Goal: Book appointment/travel/reservation

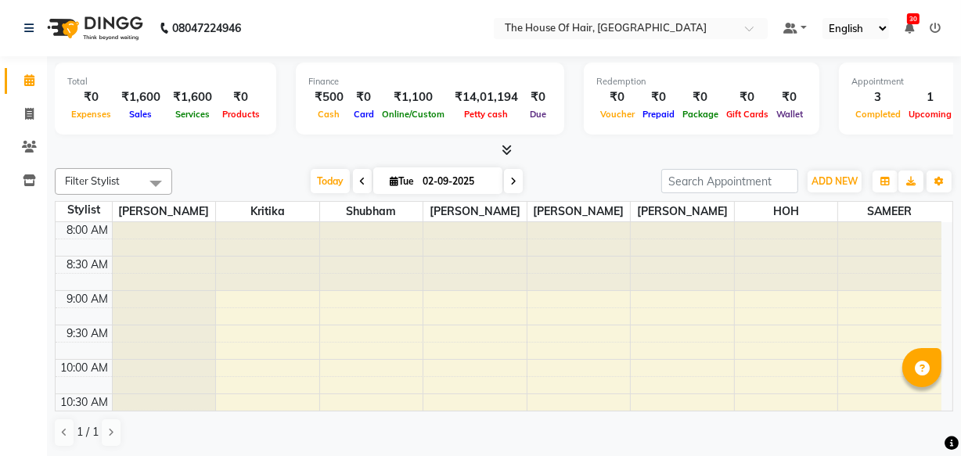
scroll to position [348, 0]
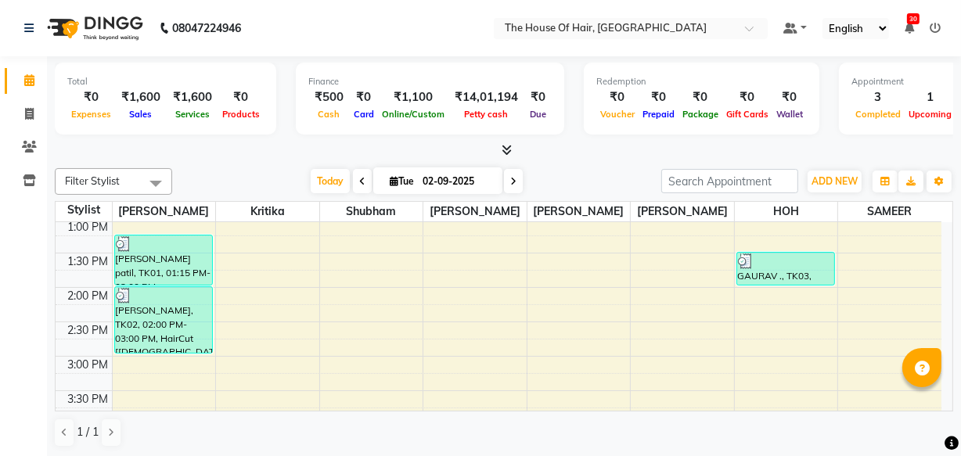
click at [514, 178] on icon at bounding box center [513, 181] width 6 height 9
type input "[DATE]"
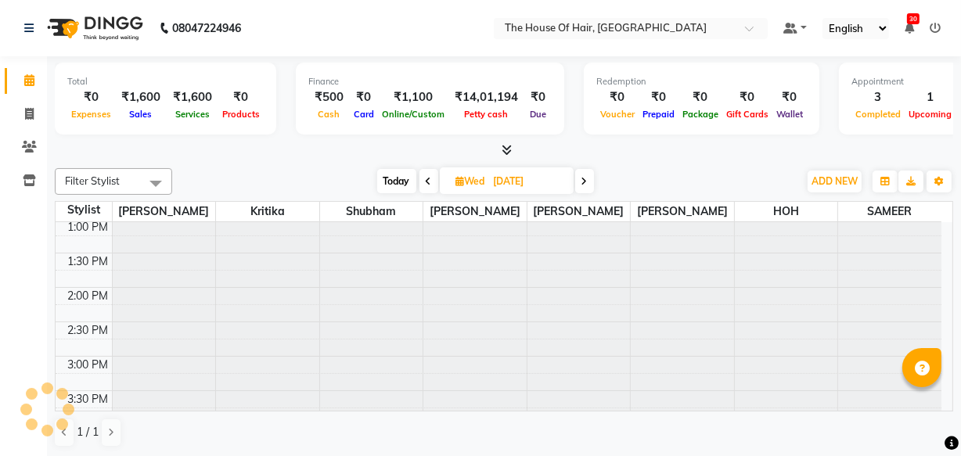
scroll to position [0, 0]
click at [514, 178] on input "[DATE]" at bounding box center [528, 181] width 78 height 23
select select "9"
select select "2025"
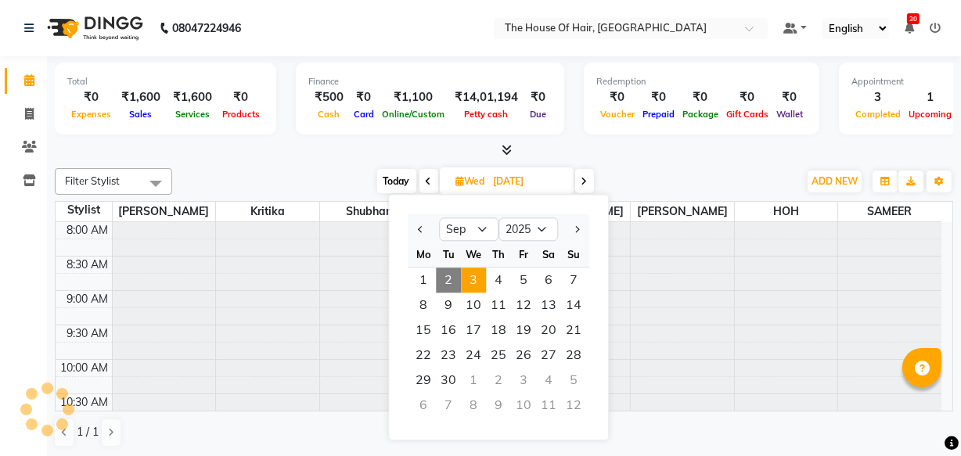
scroll to position [481, 0]
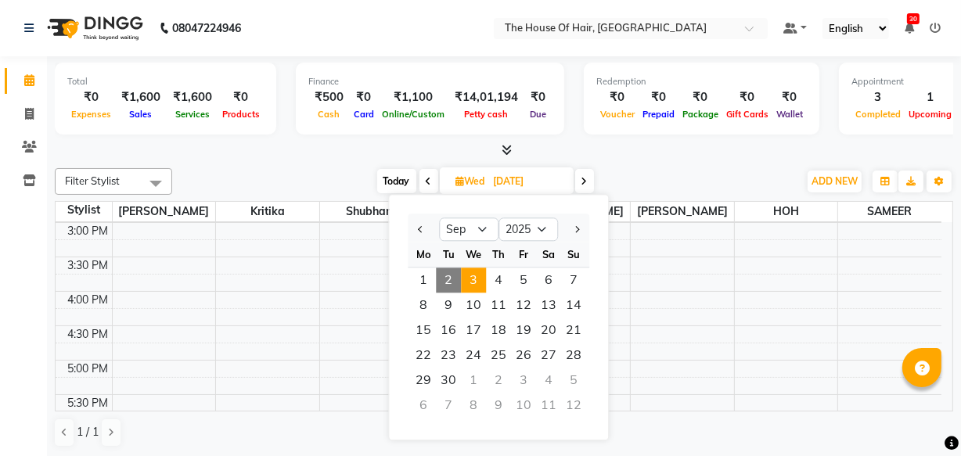
click at [478, 276] on span "3" at bounding box center [473, 280] width 25 height 25
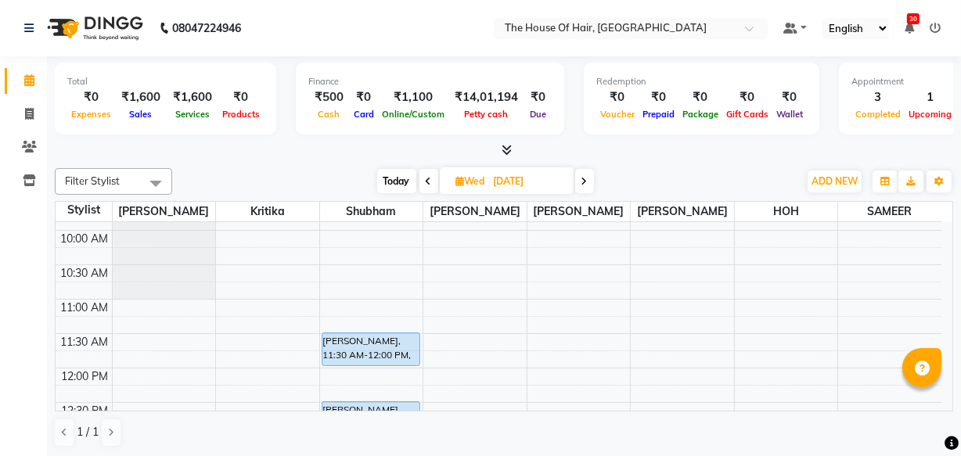
scroll to position [131, 0]
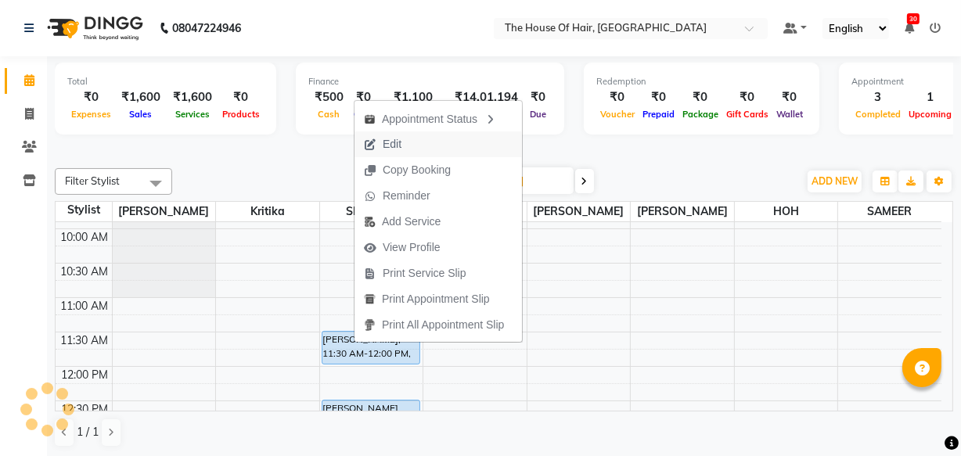
click at [390, 142] on span "Edit" at bounding box center [392, 144] width 19 height 16
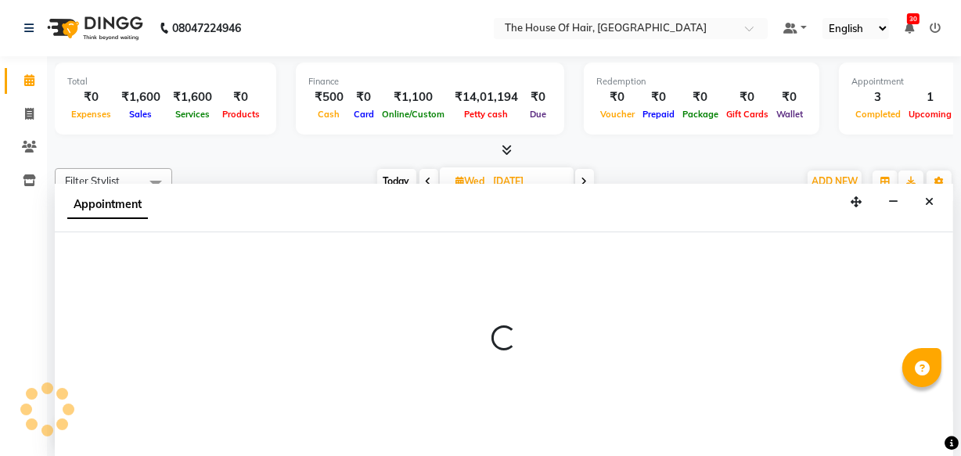
scroll to position [0, 0]
select select "upcoming"
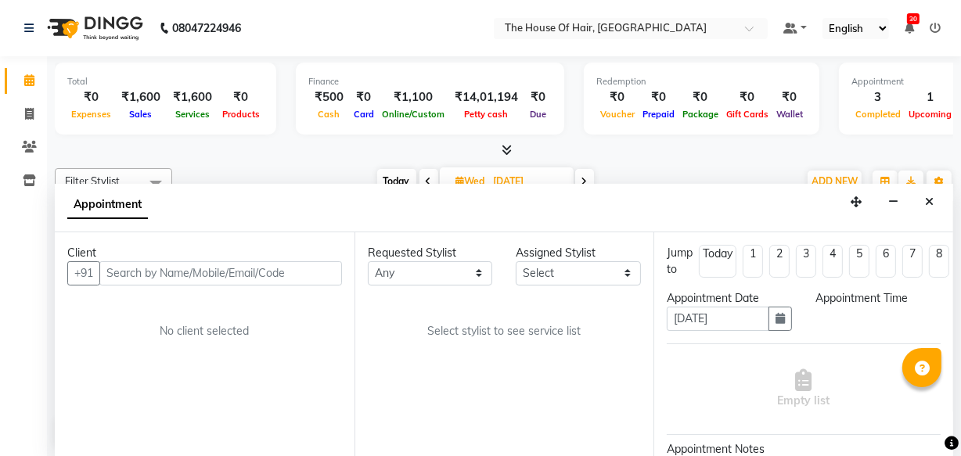
scroll to position [481, 0]
select select "42824"
select select "690"
select select "2907"
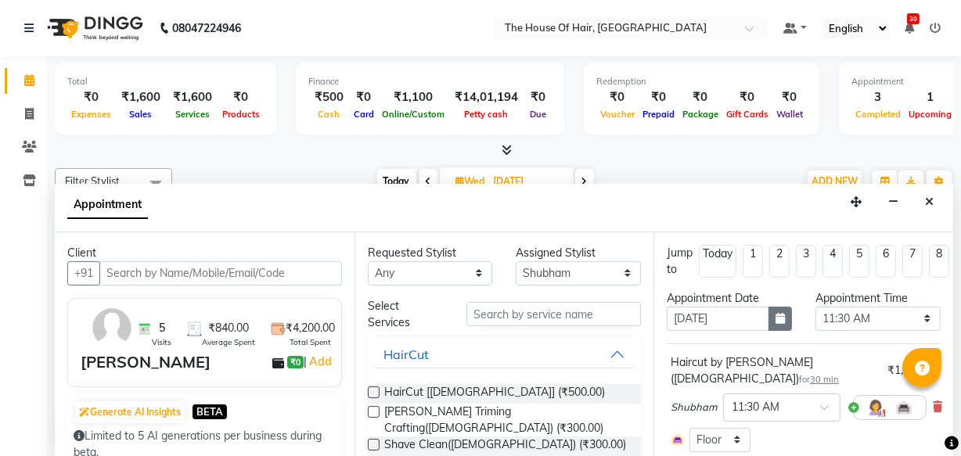
click at [778, 313] on icon "button" at bounding box center [780, 318] width 9 height 11
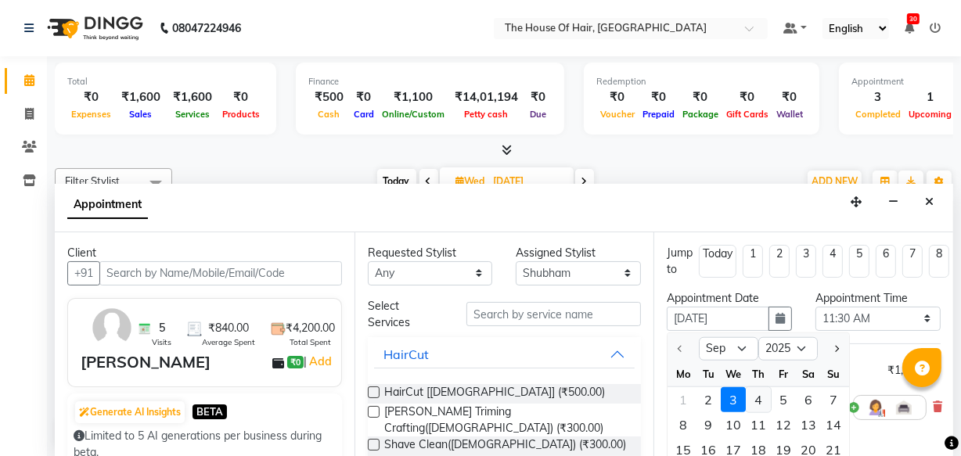
click at [757, 400] on div "4" at bounding box center [758, 400] width 25 height 25
type input "[DATE]"
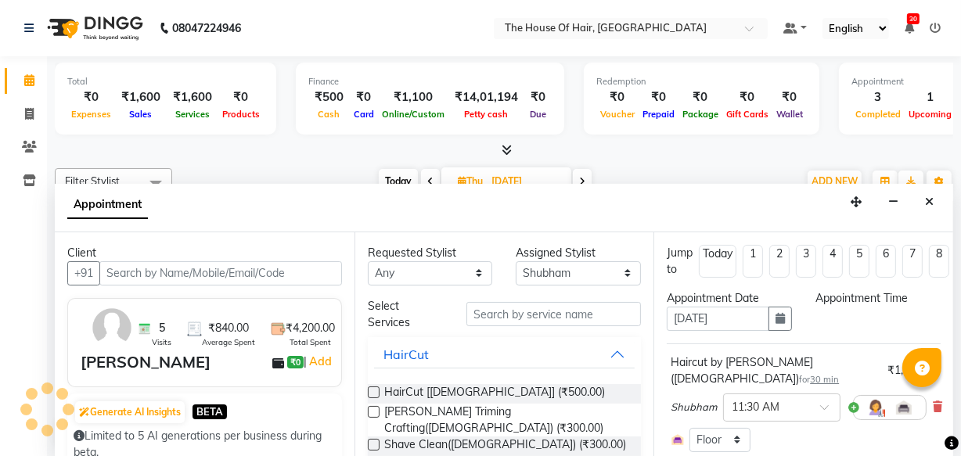
select select "690"
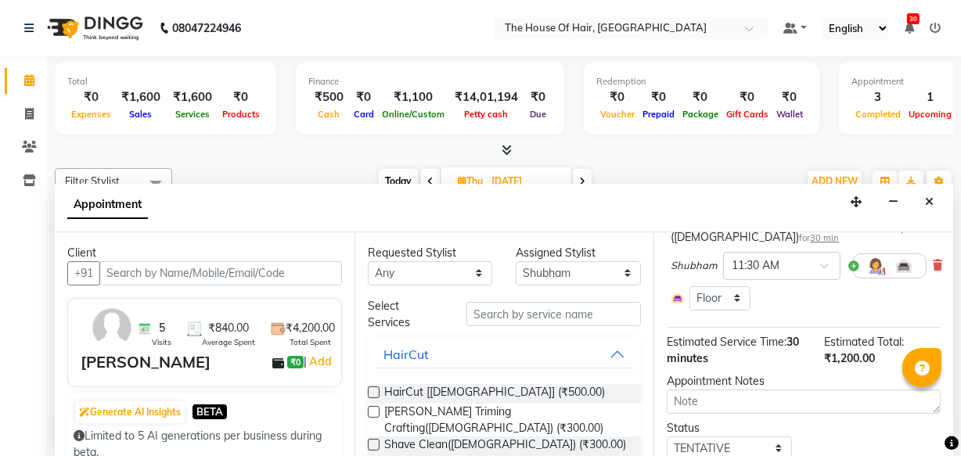
scroll to position [192, 0]
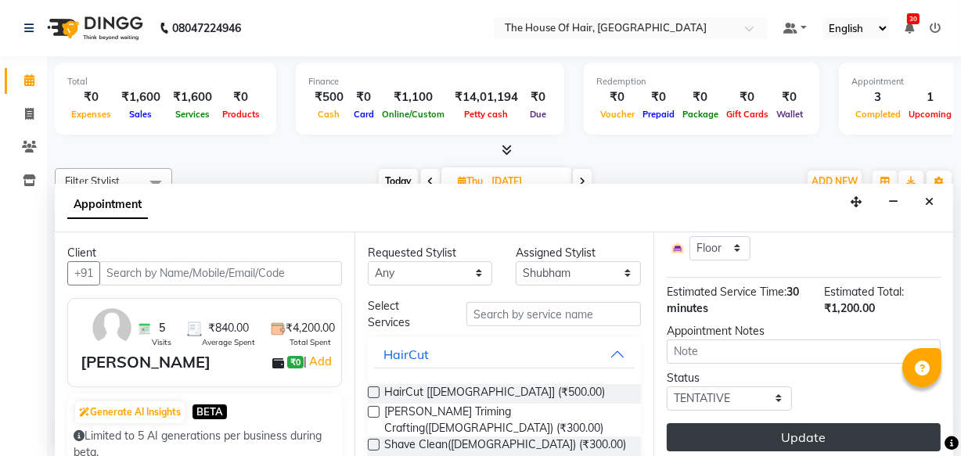
click at [798, 424] on button "Update" at bounding box center [804, 438] width 274 height 28
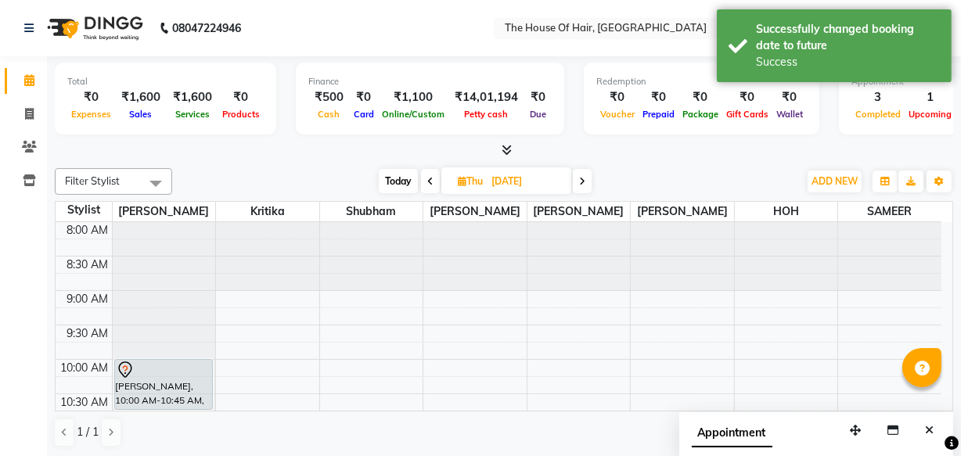
scroll to position [0, 0]
click at [546, 253] on div at bounding box center [579, 256] width 103 height 68
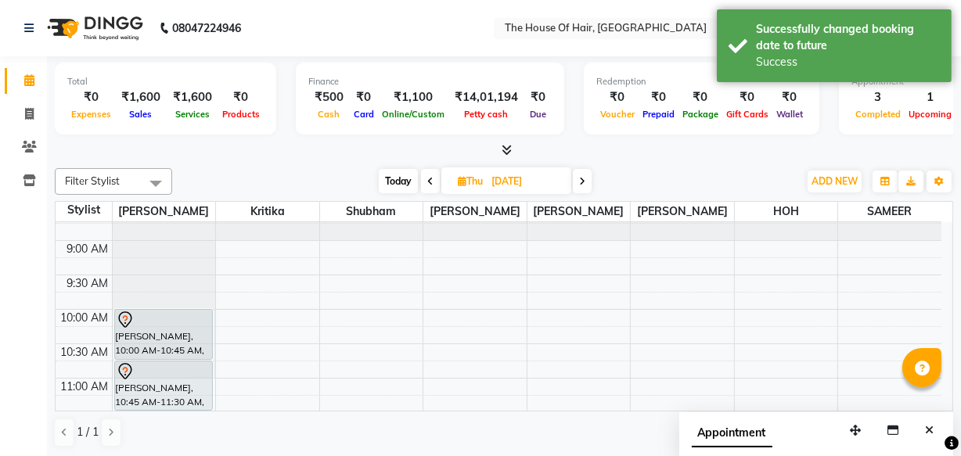
scroll to position [51, 0]
click at [496, 110] on span "Petty cash" at bounding box center [487, 114] width 52 height 11
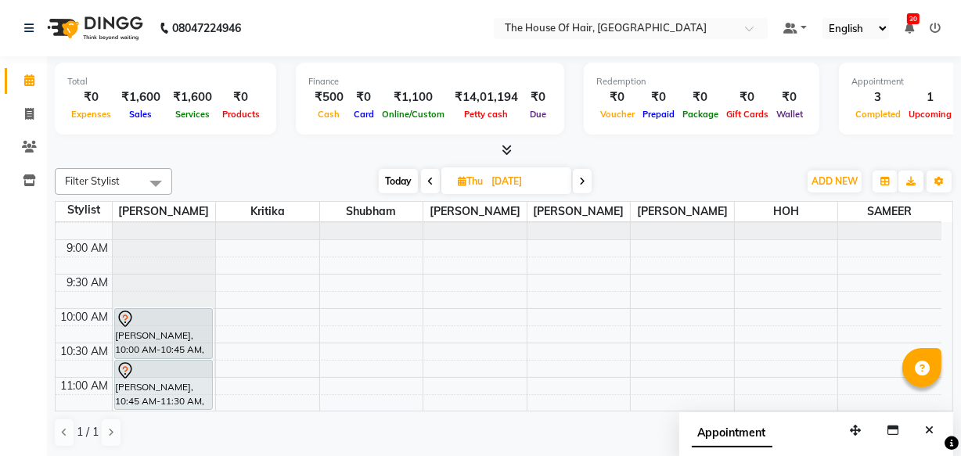
click at [391, 175] on span "Today" at bounding box center [398, 181] width 39 height 24
type input "02-09-2025"
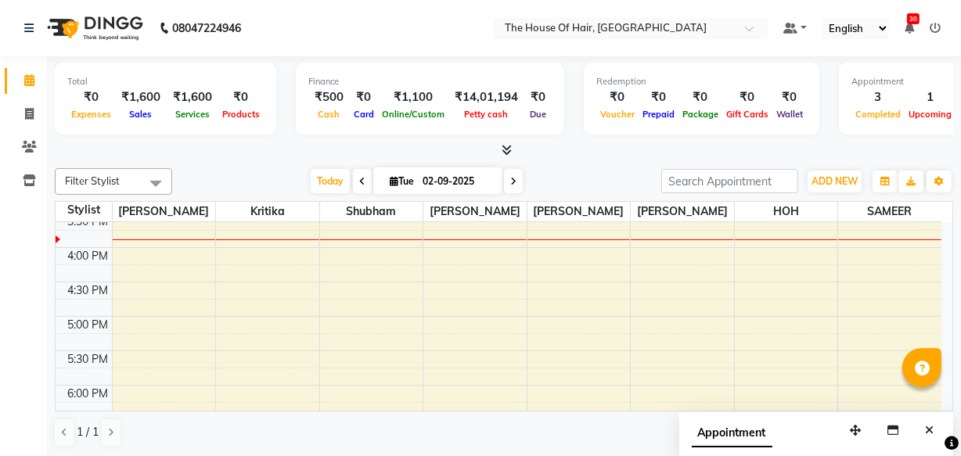
scroll to position [473, 0]
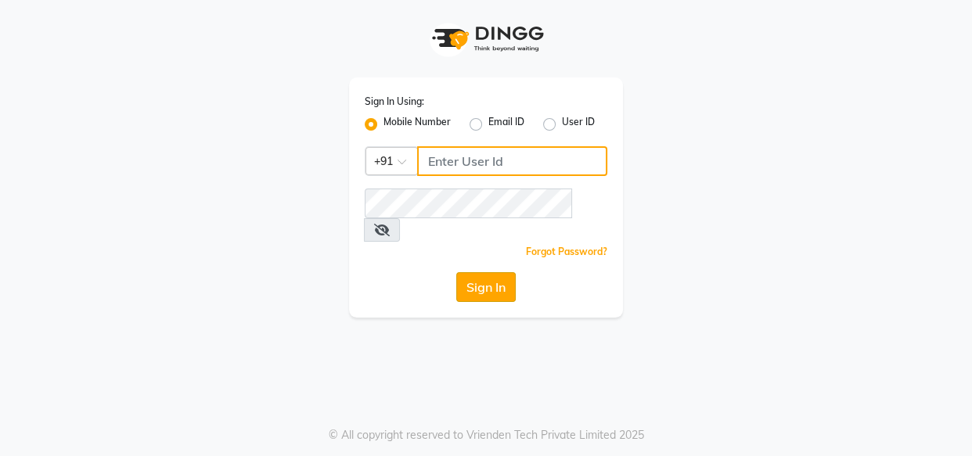
type input "8263956805"
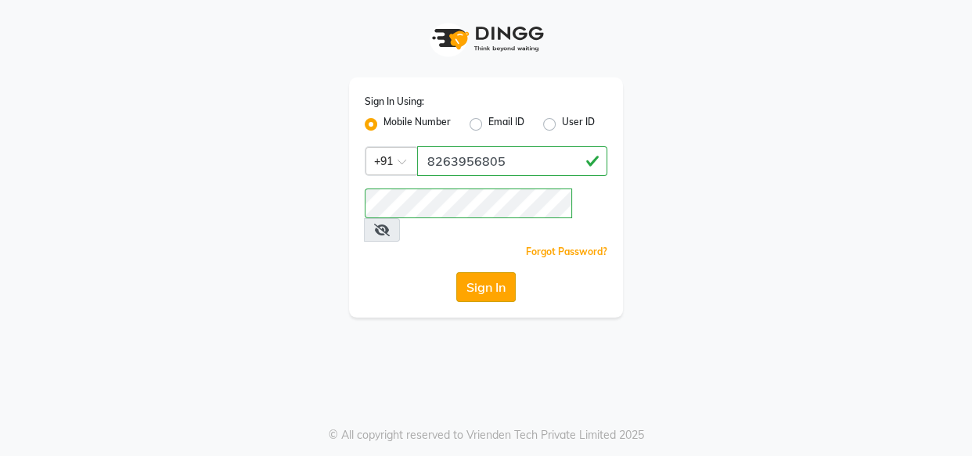
click at [474, 272] on button "Sign In" at bounding box center [485, 287] width 59 height 30
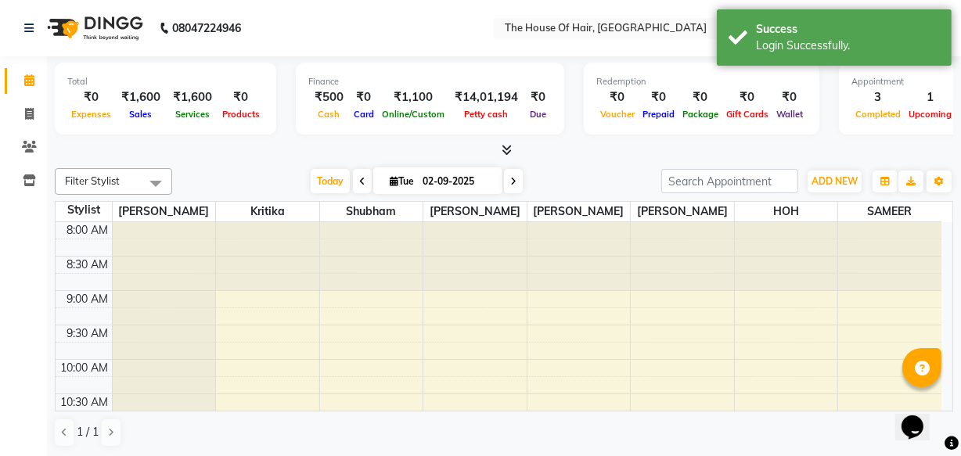
click at [135, 266] on div at bounding box center [164, 325] width 103 height 206
click at [121, 261] on div at bounding box center [164, 325] width 103 height 206
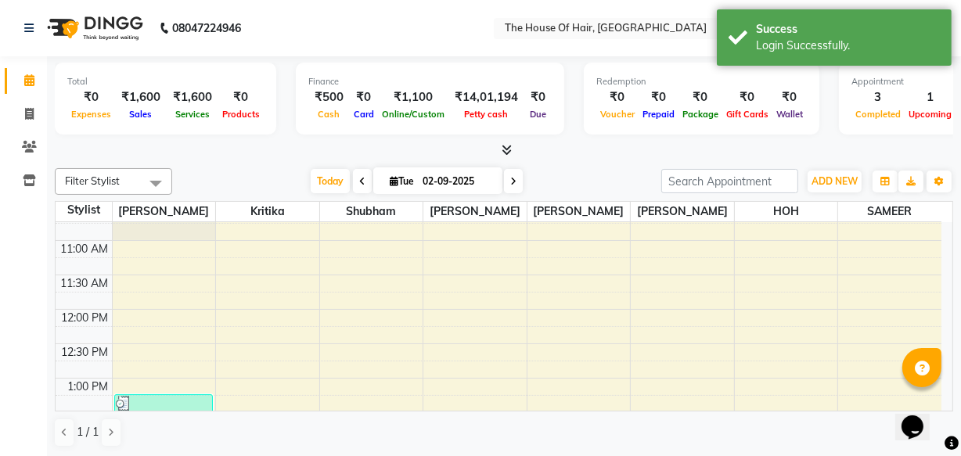
scroll to position [204, 0]
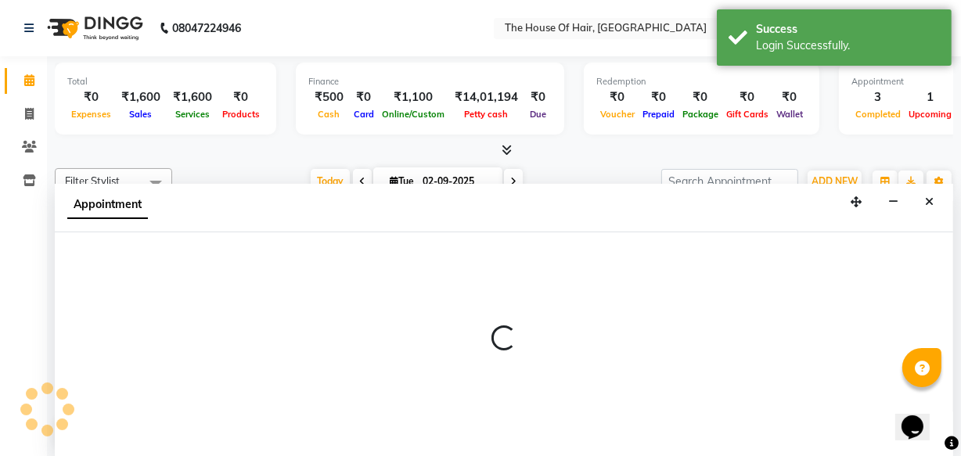
scroll to position [0, 0]
select select "42812"
select select "720"
select select "tentative"
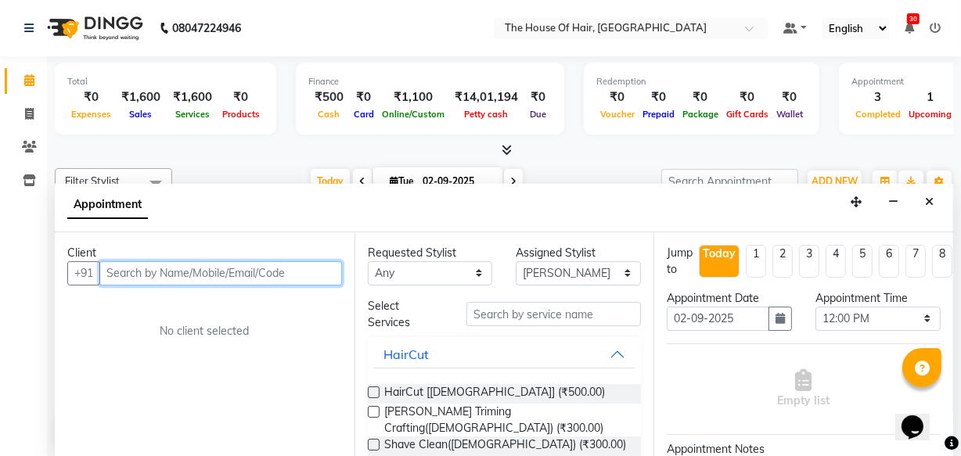
click at [114, 276] on input "text" at bounding box center [220, 273] width 243 height 24
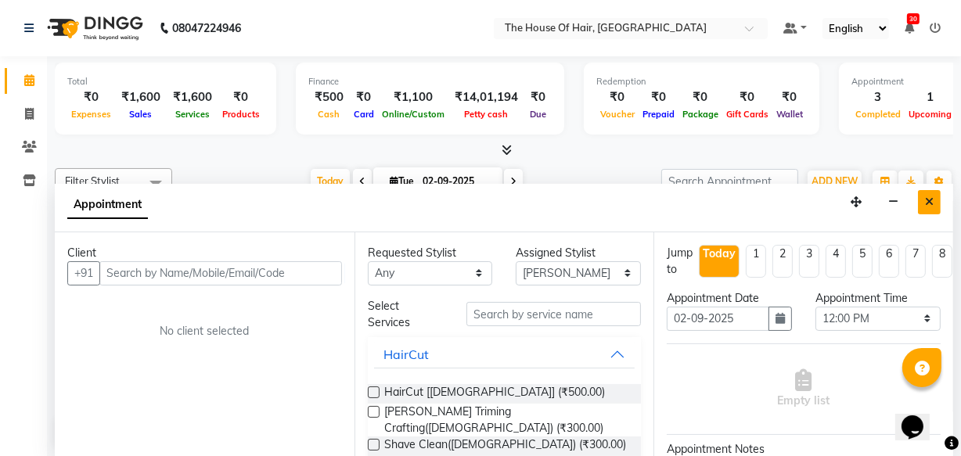
click at [938, 197] on button "Close" at bounding box center [929, 202] width 23 height 24
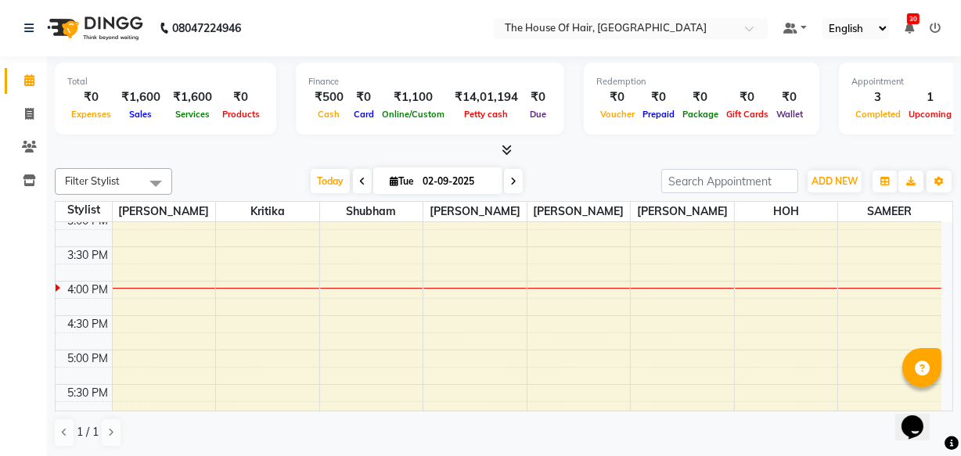
scroll to position [491, 0]
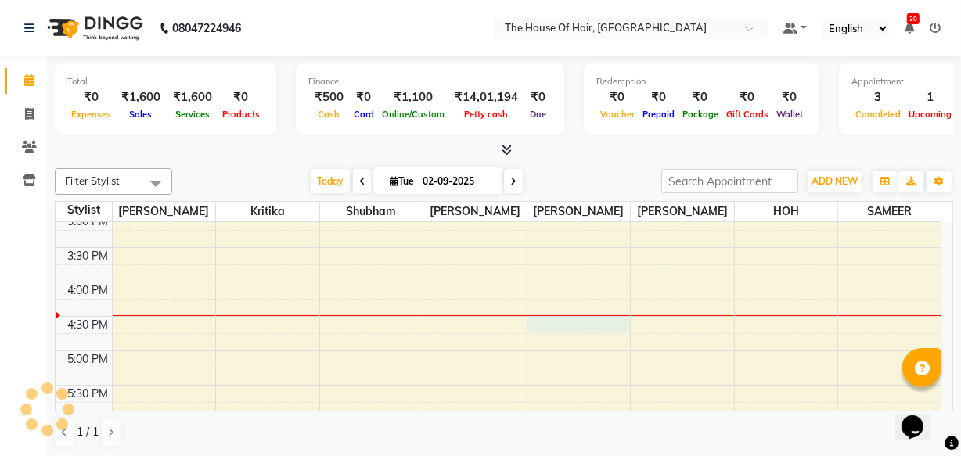
click at [538, 329] on div "8:00 AM 8:30 AM 9:00 AM 9:30 AM 10:00 AM 10:30 AM 11:00 AM 11:30 AM 12:00 PM 12…" at bounding box center [499, 213] width 886 height 964
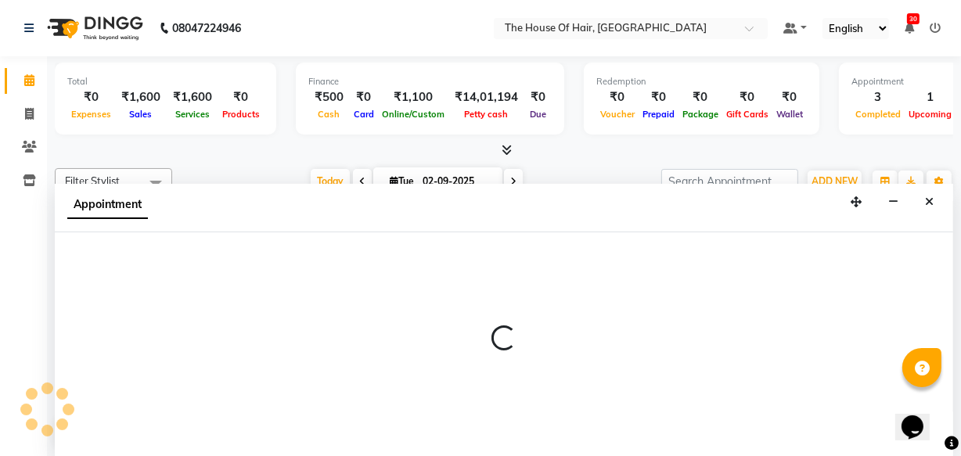
select select "64183"
select select "tentative"
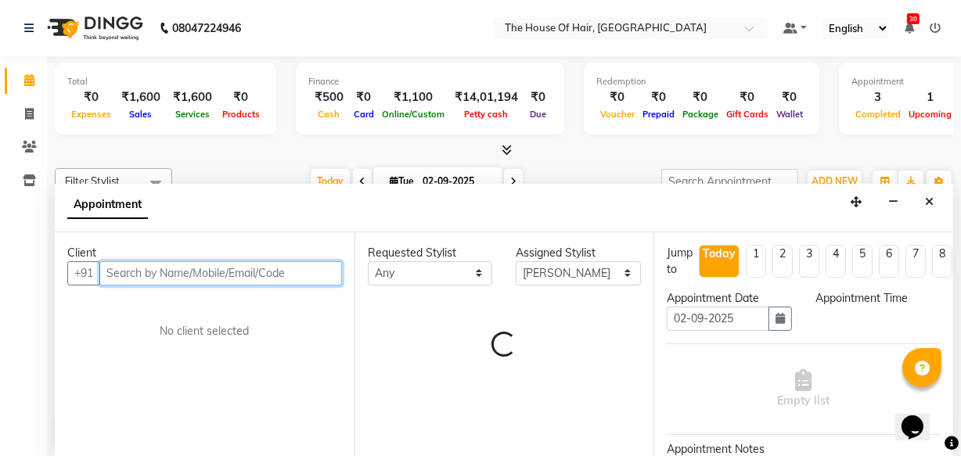
select select "990"
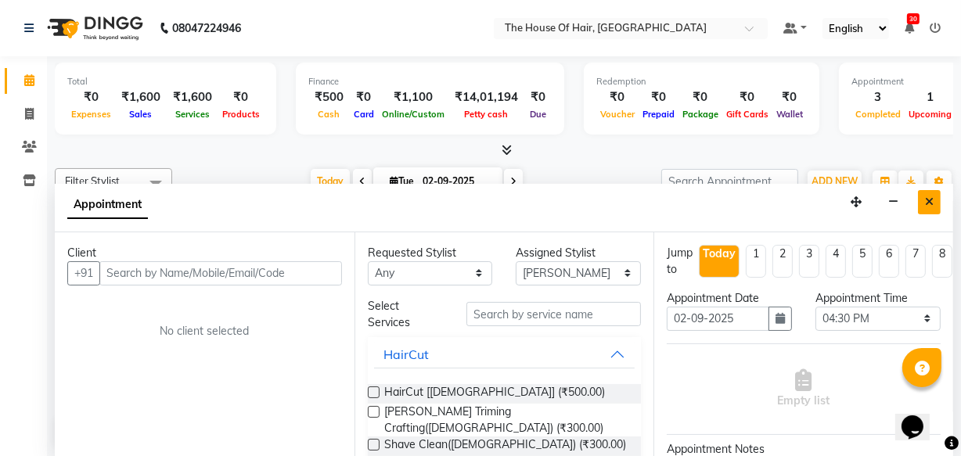
click at [939, 202] on button "Close" at bounding box center [929, 202] width 23 height 24
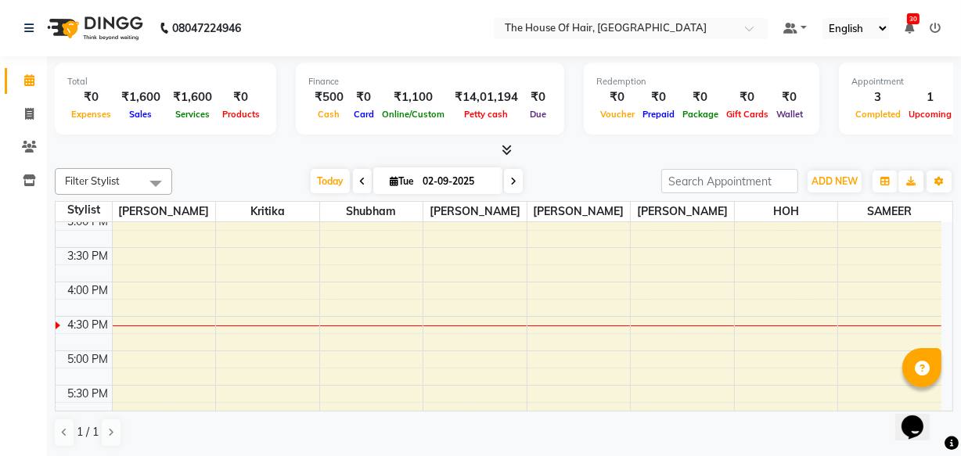
click at [173, 146] on div at bounding box center [504, 150] width 899 height 16
click at [516, 182] on span at bounding box center [513, 181] width 19 height 24
type input "[DATE]"
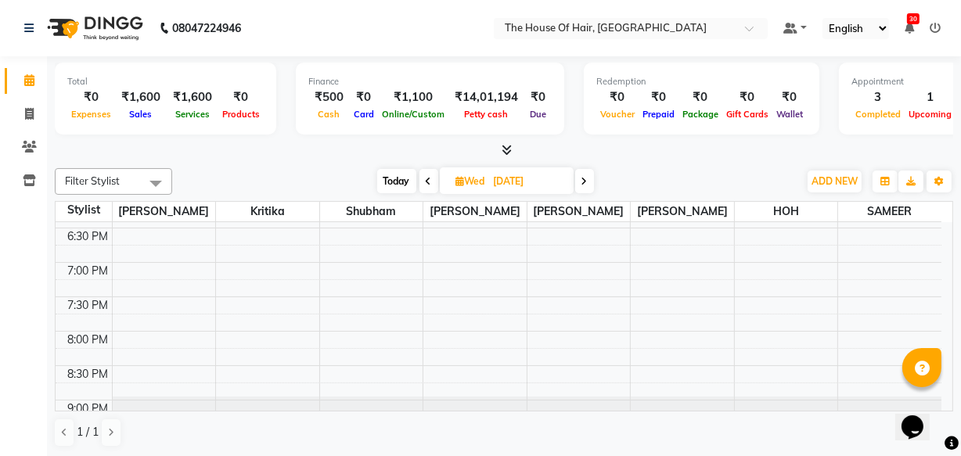
scroll to position [717, 0]
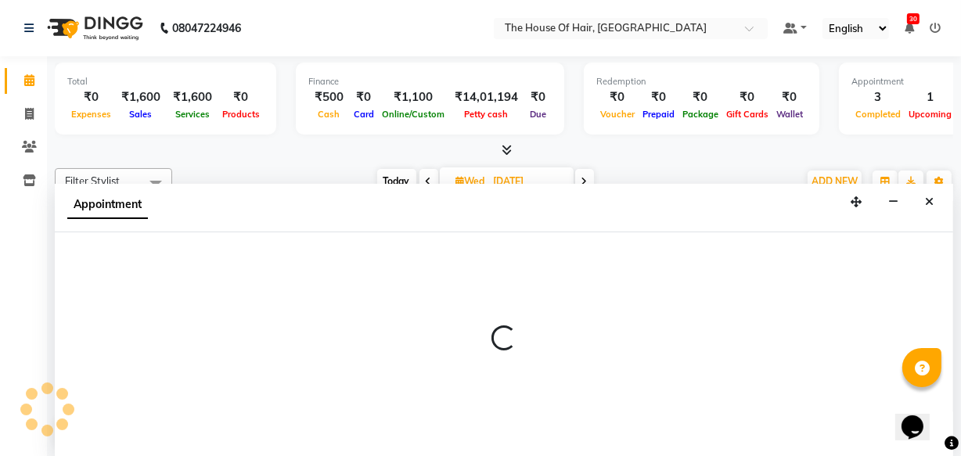
scroll to position [0, 0]
select select "42824"
select select "tentative"
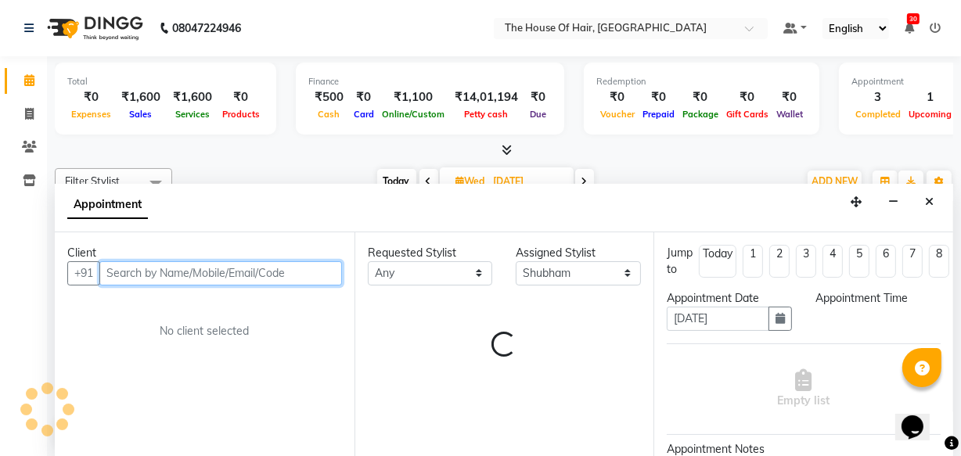
select select "1170"
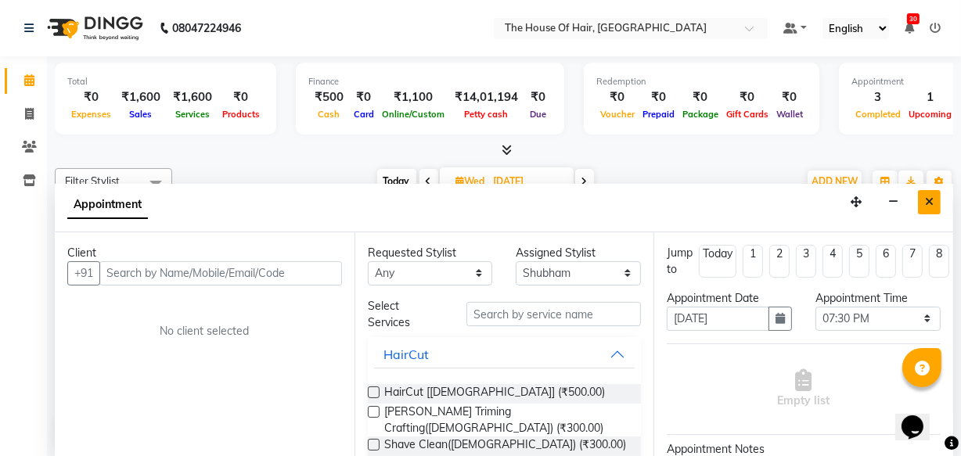
click at [928, 200] on icon "Close" at bounding box center [929, 201] width 9 height 11
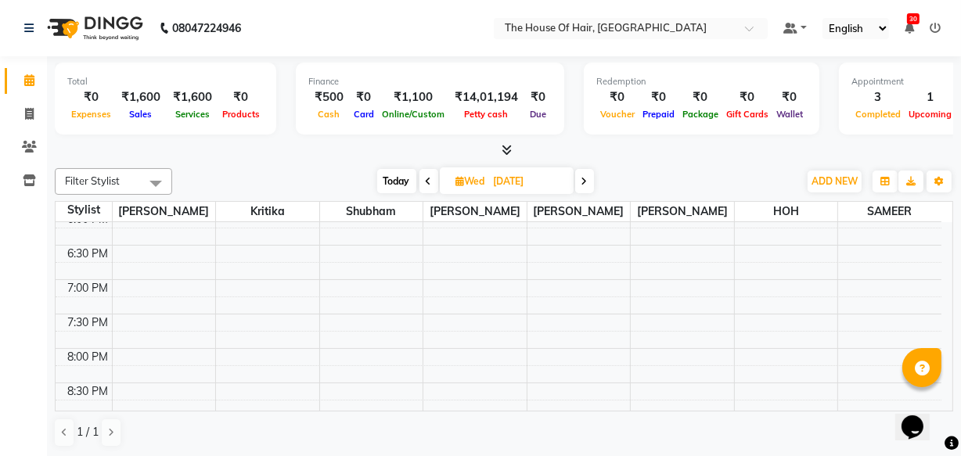
scroll to position [720, 0]
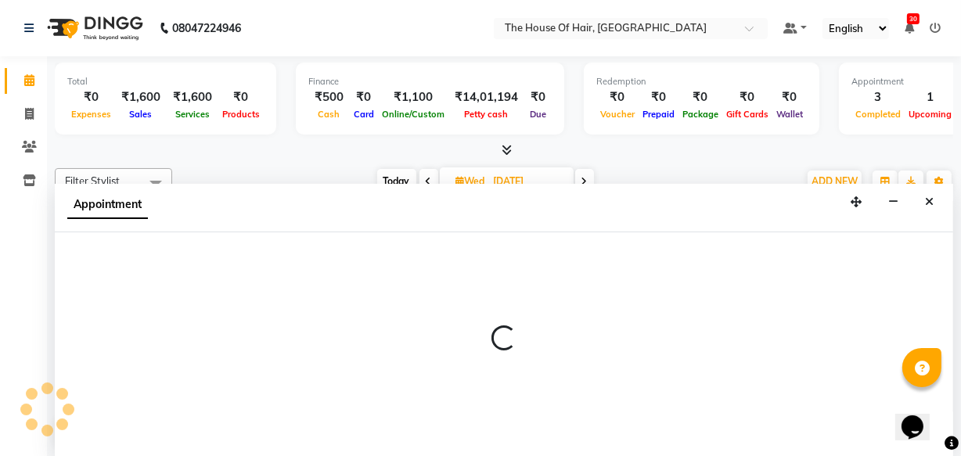
select select "42824"
select select "tentative"
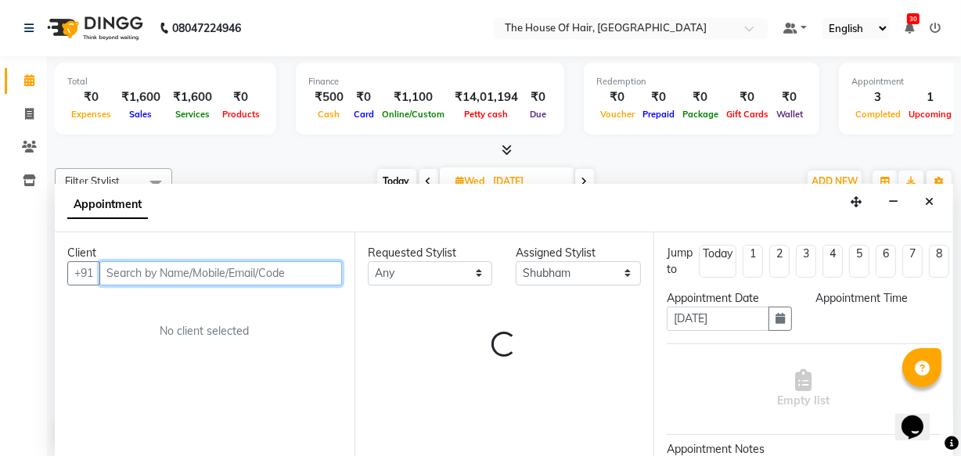
select select "1170"
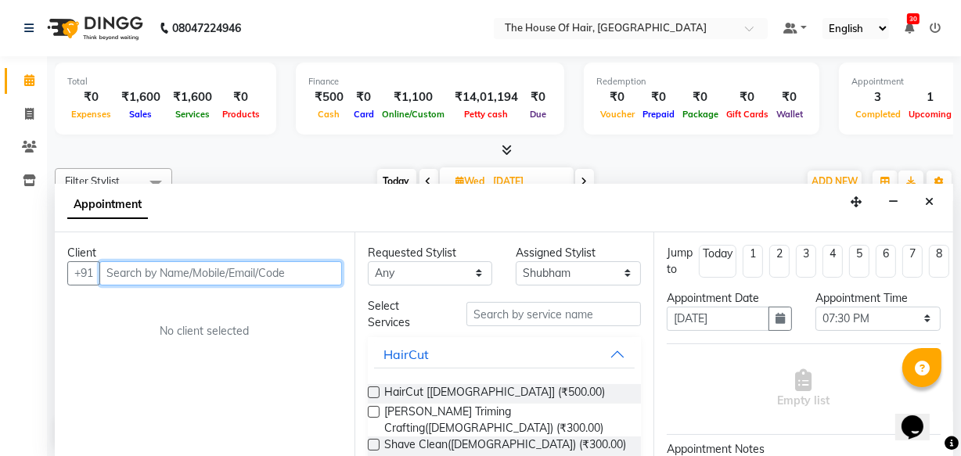
scroll to position [0, 0]
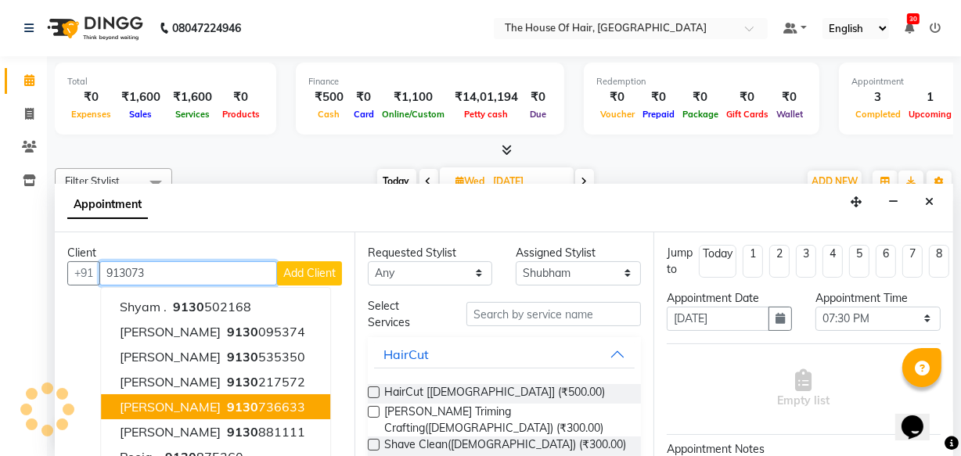
click at [283, 404] on ngb-highlight "9130 736633" at bounding box center [264, 407] width 81 height 16
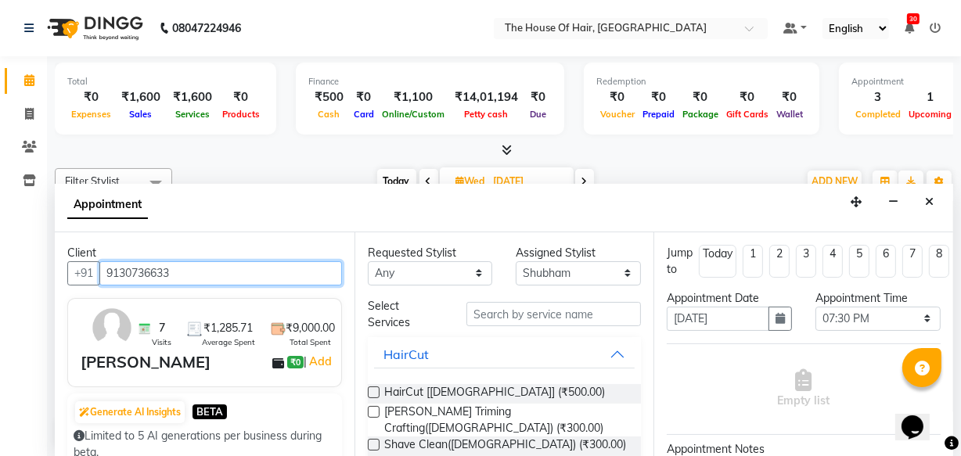
type input "9130736633"
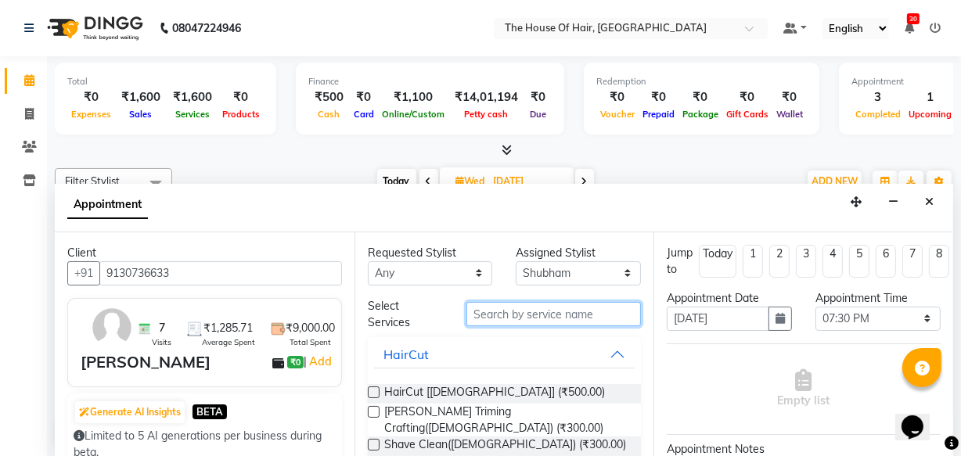
click at [491, 311] on input "text" at bounding box center [554, 314] width 175 height 24
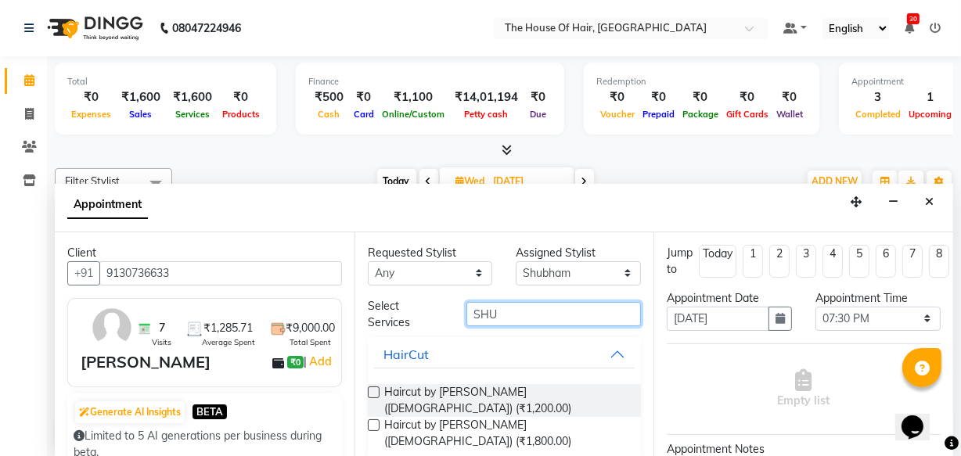
type input "SHU"
click at [377, 391] on label at bounding box center [374, 393] width 12 height 12
click at [377, 391] on input "checkbox" at bounding box center [373, 394] width 10 height 10
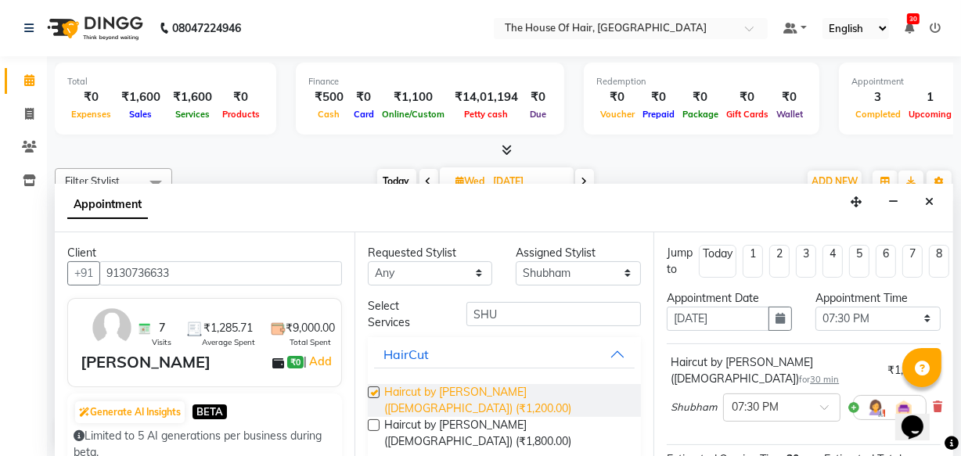
checkbox input "false"
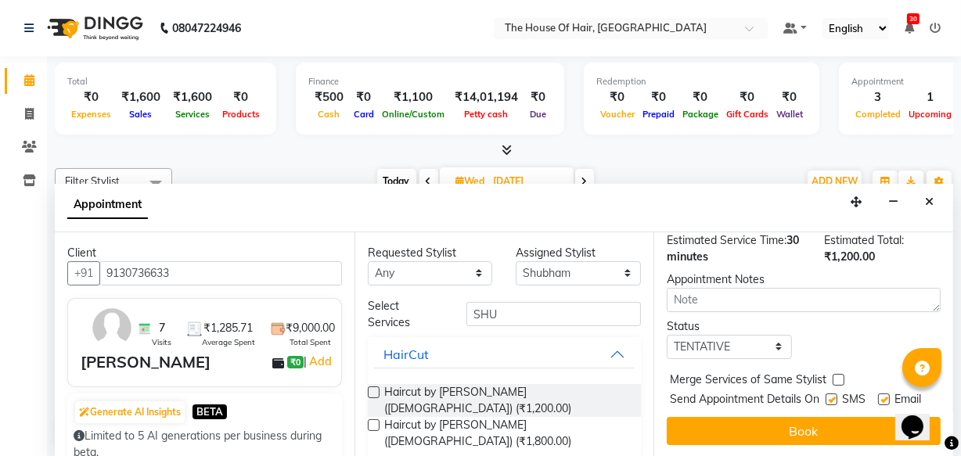
scroll to position [226, 0]
click at [774, 335] on select "Select TENTATIVE CONFIRM UPCOMING" at bounding box center [729, 347] width 125 height 24
select select "upcoming"
click at [667, 335] on select "Select TENTATIVE CONFIRM UPCOMING" at bounding box center [729, 347] width 125 height 24
click at [835, 374] on label at bounding box center [839, 380] width 12 height 12
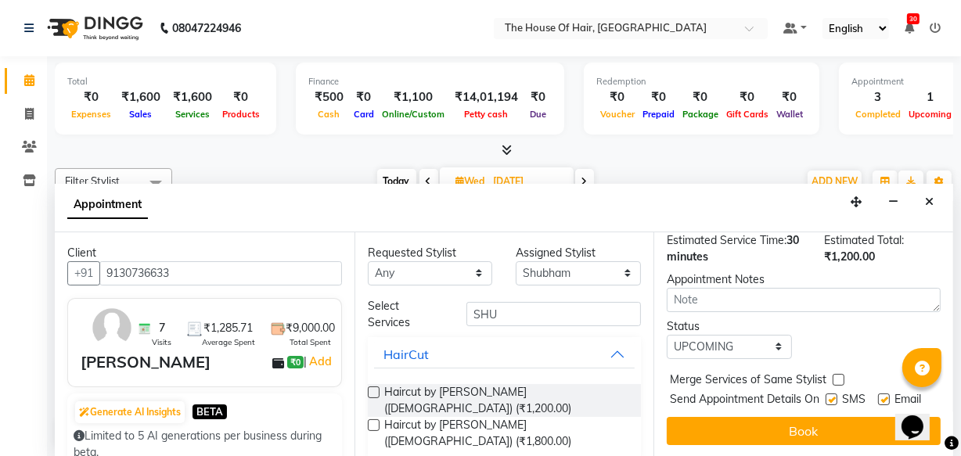
click at [835, 377] on input "checkbox" at bounding box center [838, 382] width 10 height 10
checkbox input "true"
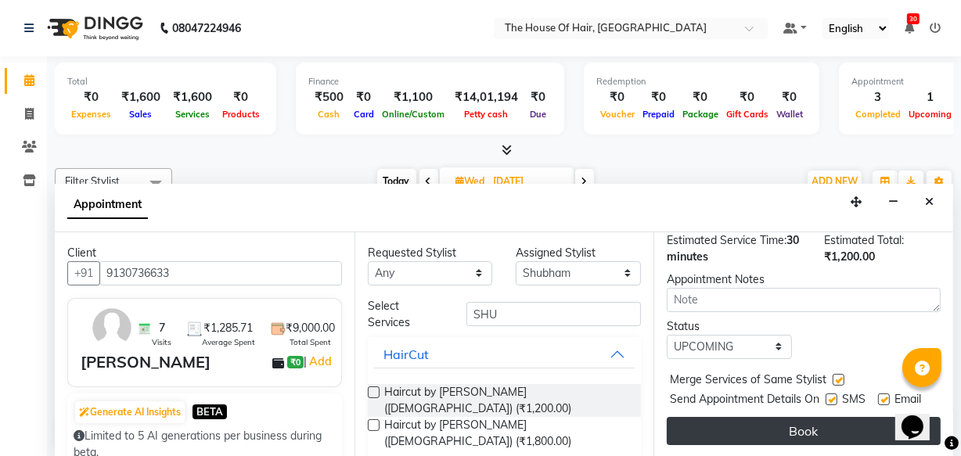
click at [798, 417] on button "Book" at bounding box center [804, 431] width 274 height 28
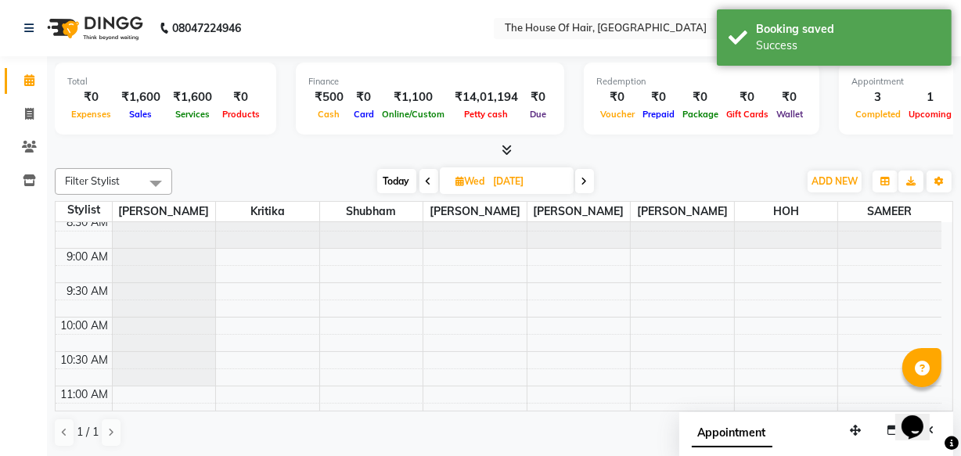
scroll to position [0, 0]
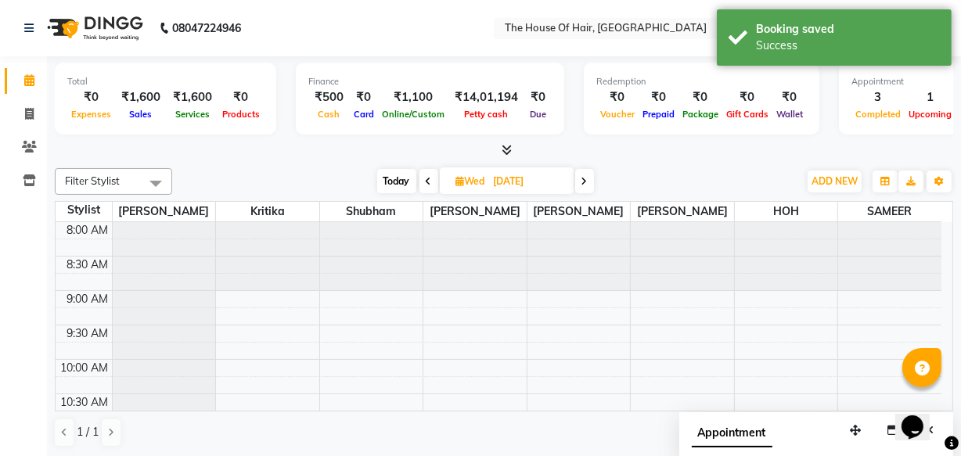
click at [391, 178] on span "Today" at bounding box center [396, 181] width 39 height 24
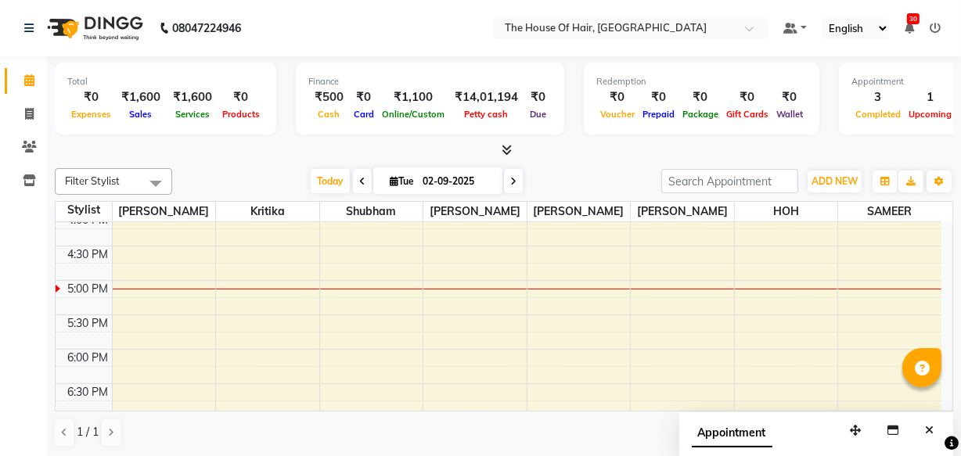
scroll to position [537, 0]
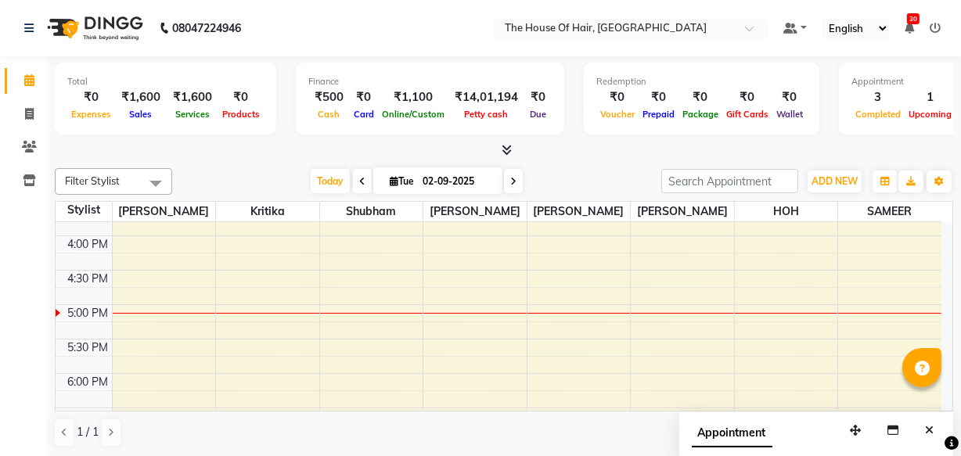
click at [512, 178] on icon at bounding box center [513, 181] width 6 height 9
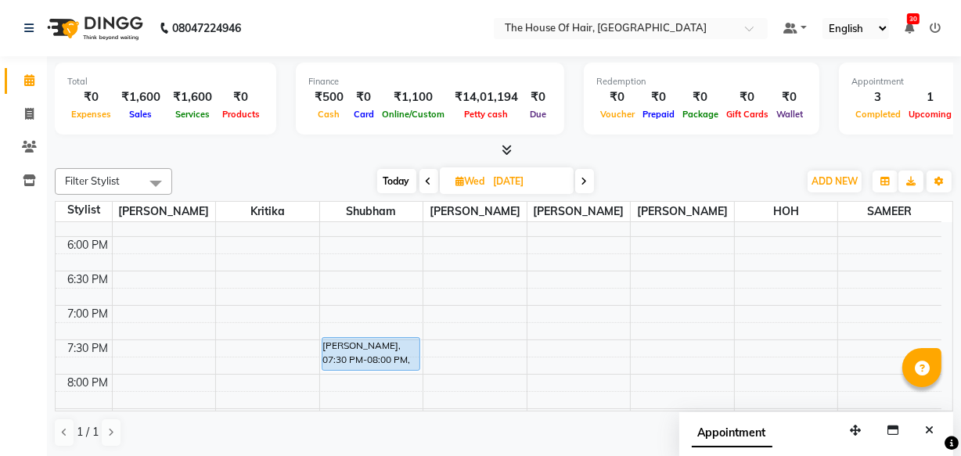
scroll to position [672, 0]
click at [429, 184] on icon at bounding box center [429, 181] width 6 height 9
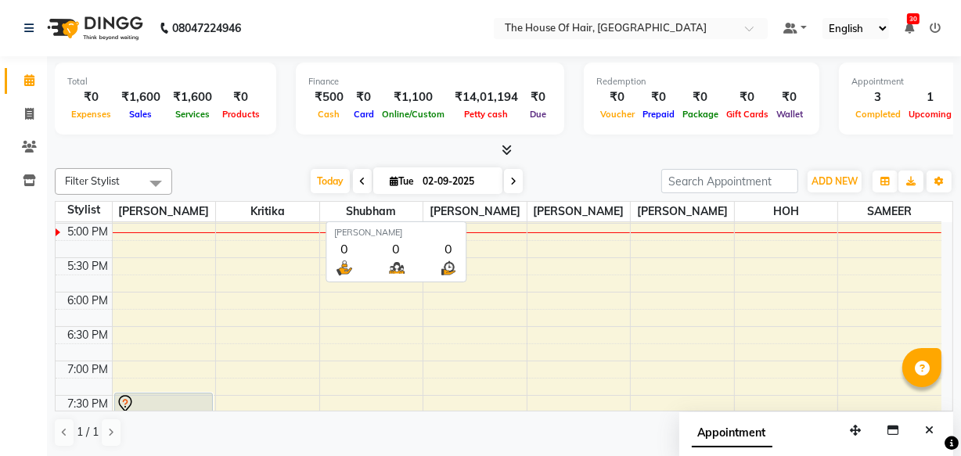
scroll to position [0, 0]
click at [427, 217] on span "[PERSON_NAME]" at bounding box center [475, 212] width 103 height 20
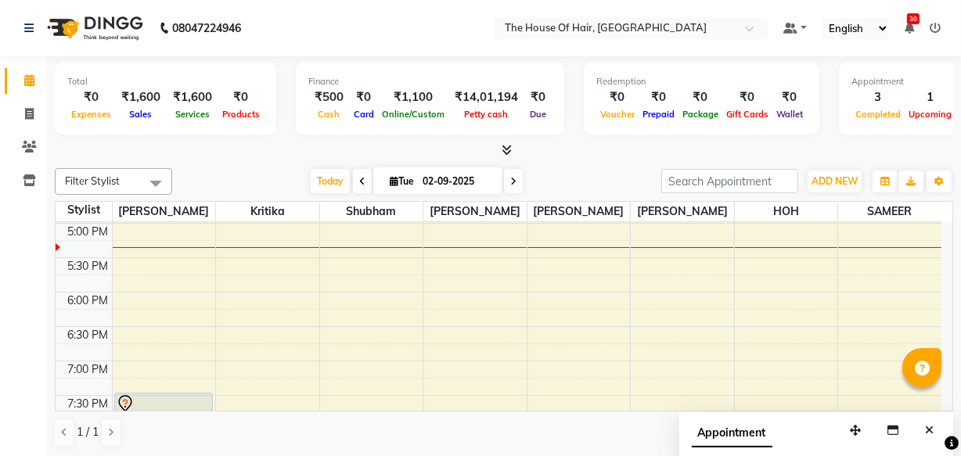
click at [514, 180] on icon at bounding box center [513, 181] width 6 height 9
type input "[DATE]"
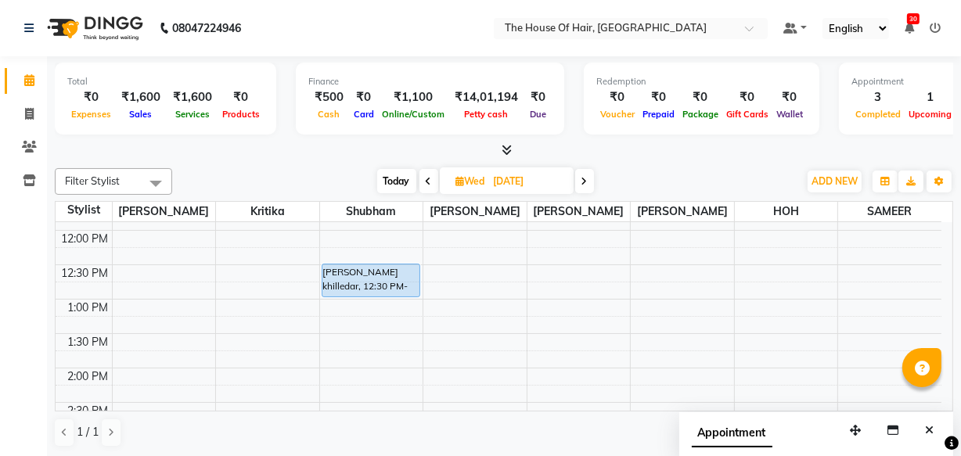
scroll to position [269, 0]
